Goal: Task Accomplishment & Management: Manage account settings

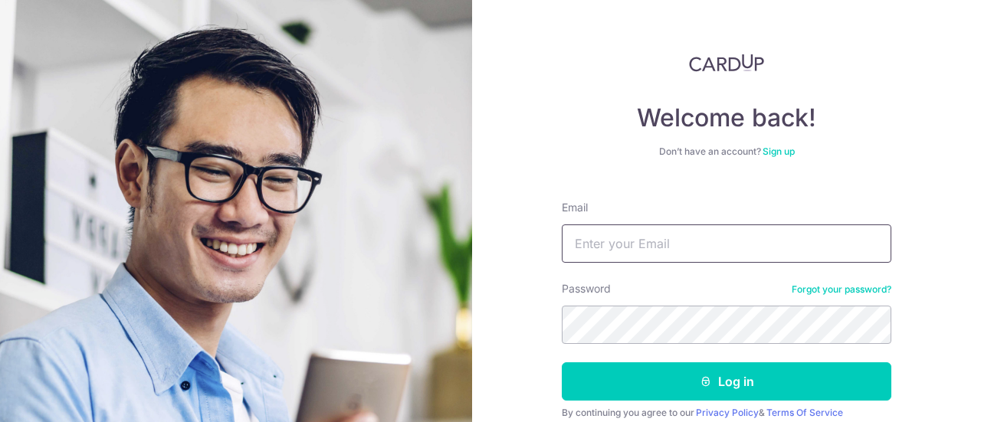
click at [595, 247] on input "Email" at bounding box center [727, 244] width 330 height 38
type input "[EMAIL_ADDRESS][DOMAIN_NAME]"
click at [562, 363] on button "Log in" at bounding box center [727, 382] width 330 height 38
